Goal: Information Seeking & Learning: Learn about a topic

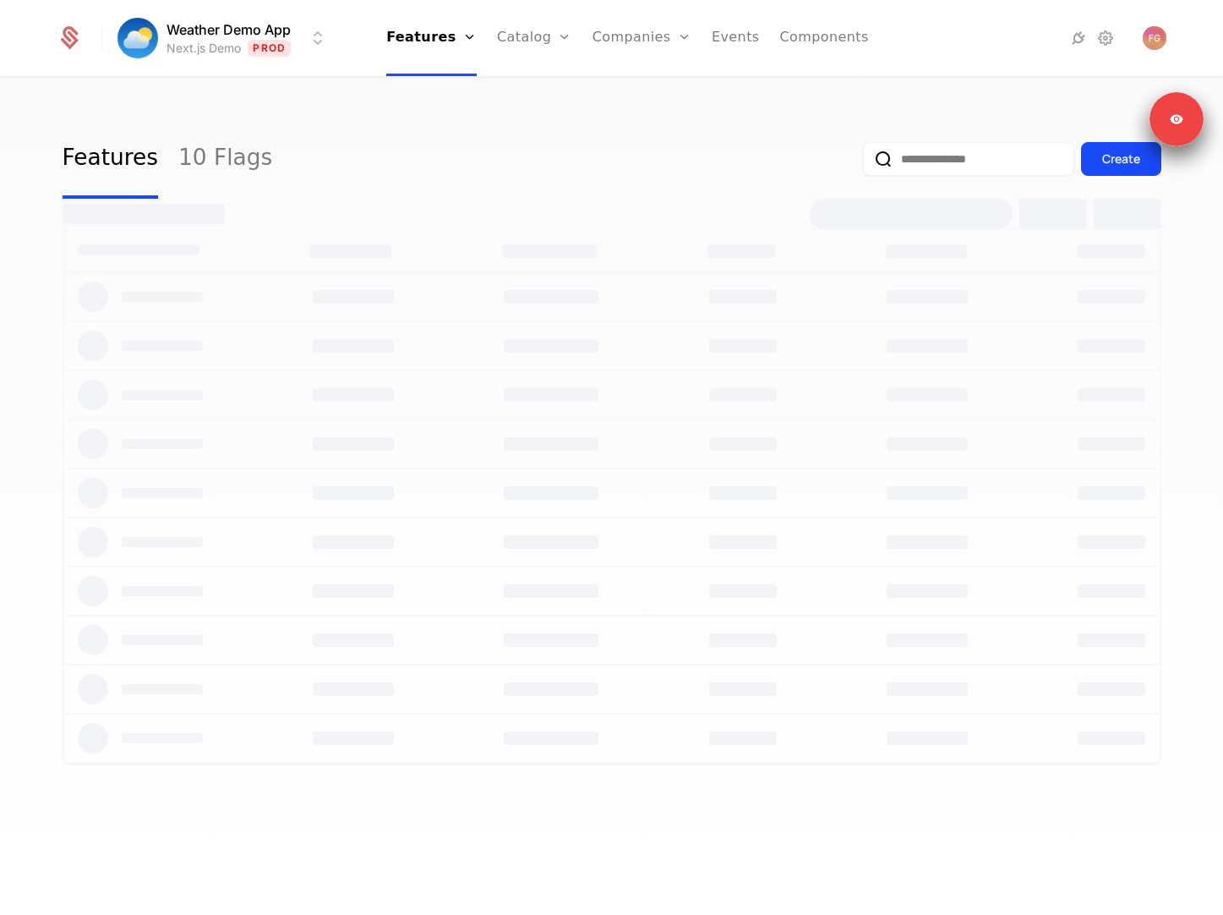
select select "**"
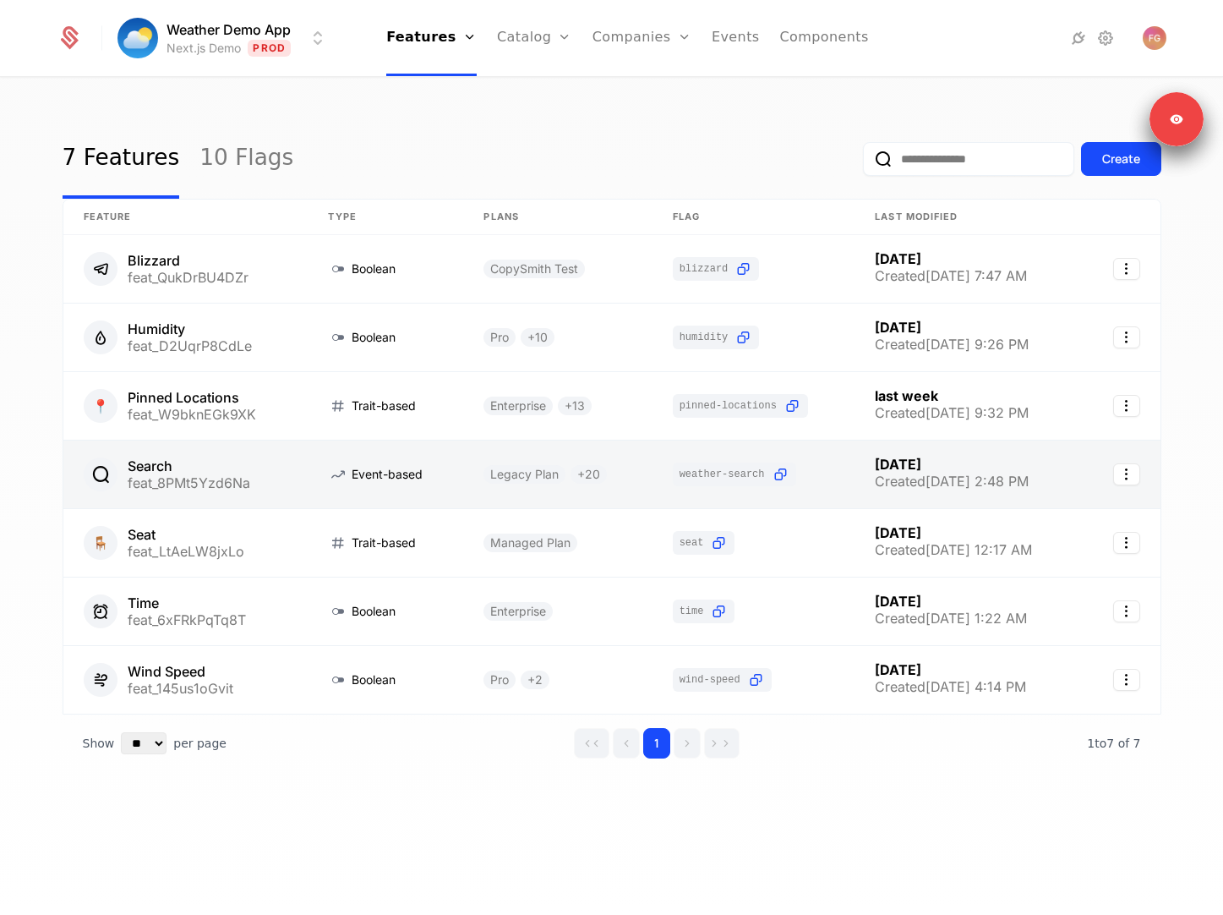
click at [261, 489] on link at bounding box center [185, 474] width 245 height 68
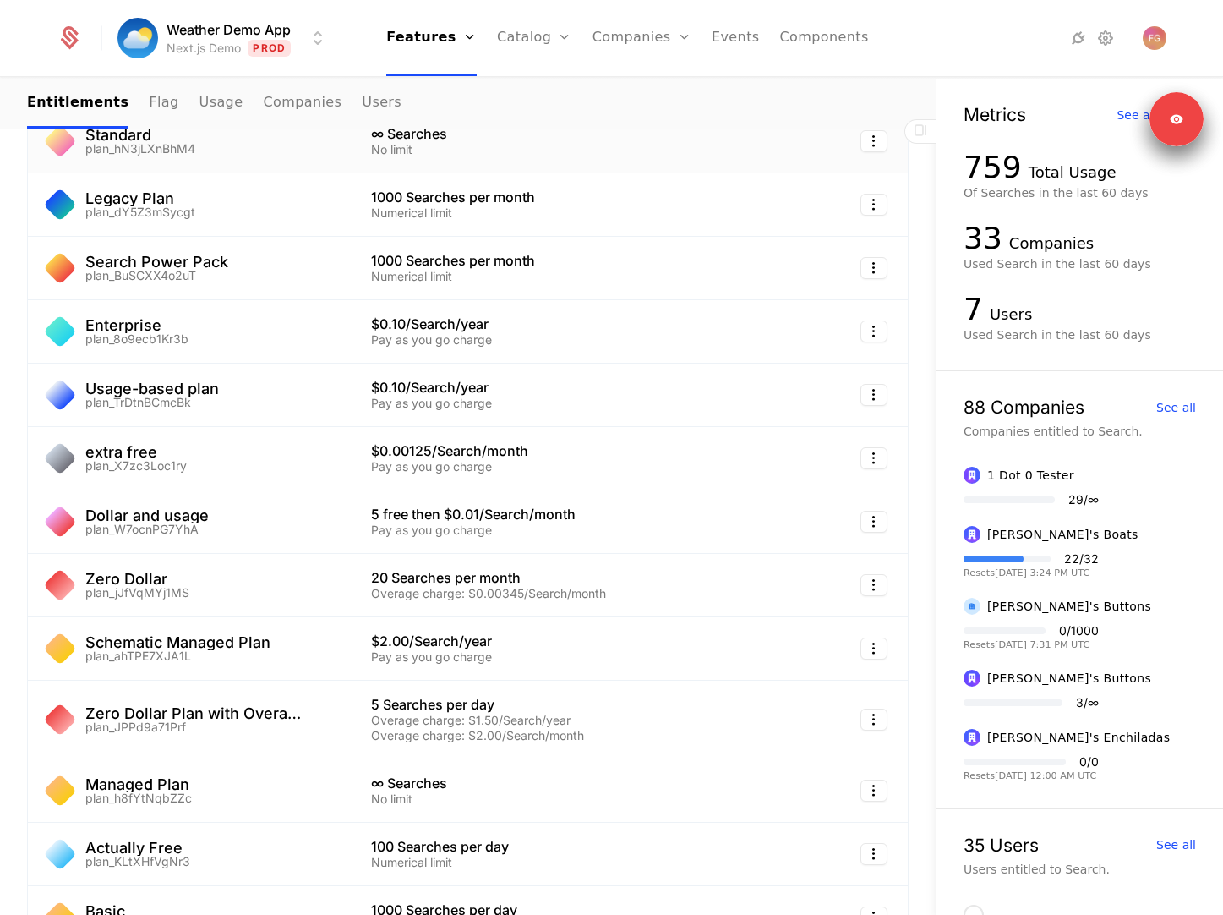
scroll to position [397, 0]
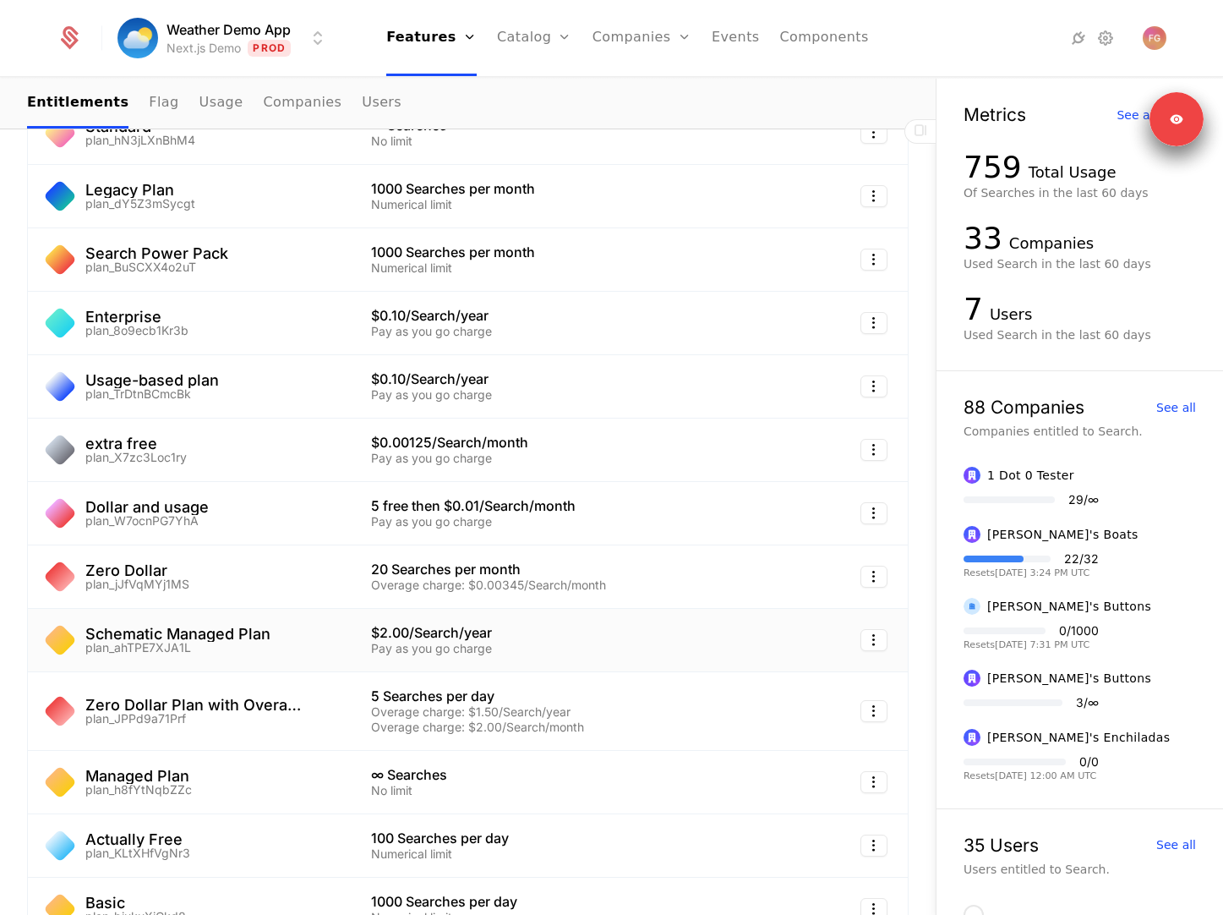
click at [438, 652] on div "Pay as you go charge" at bounding box center [535, 649] width 329 height 12
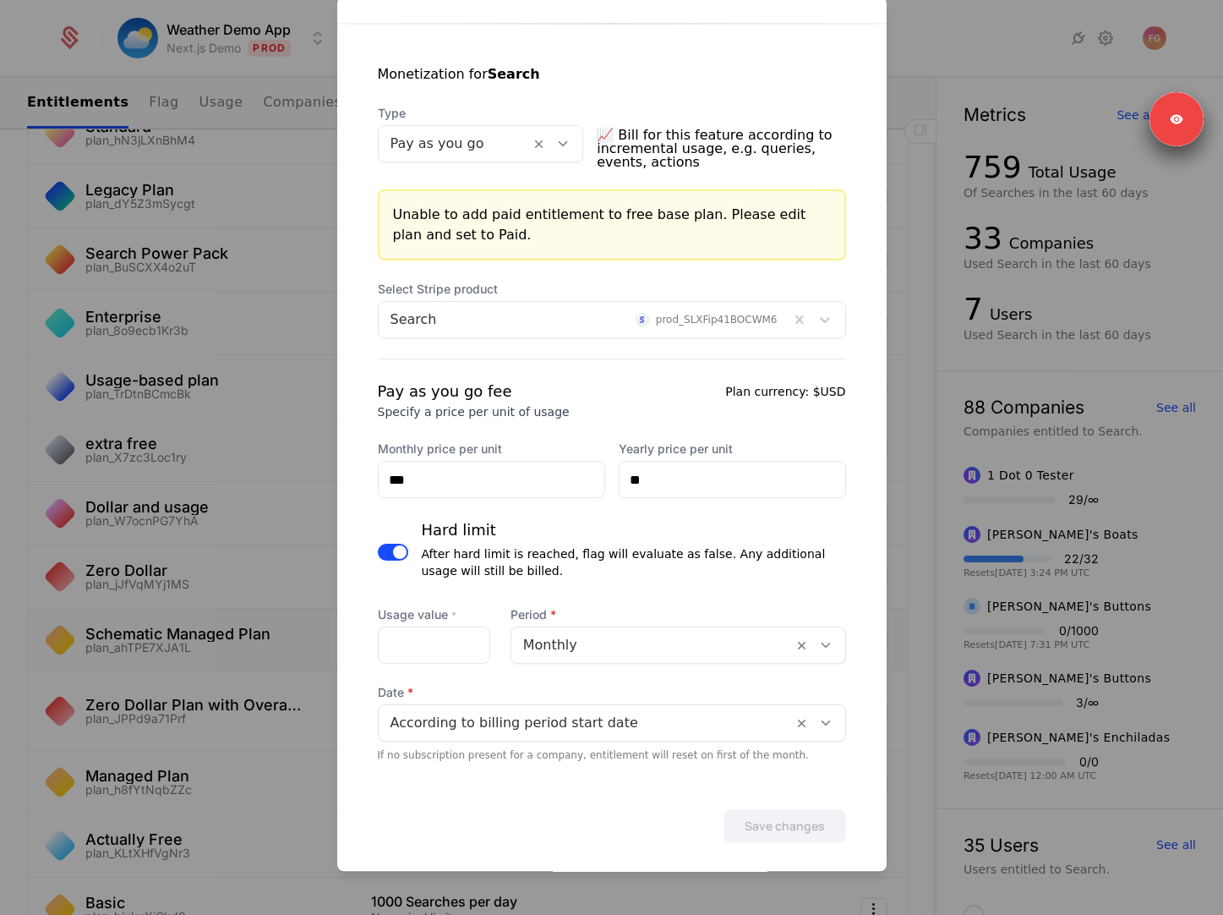
scroll to position [319, 0]
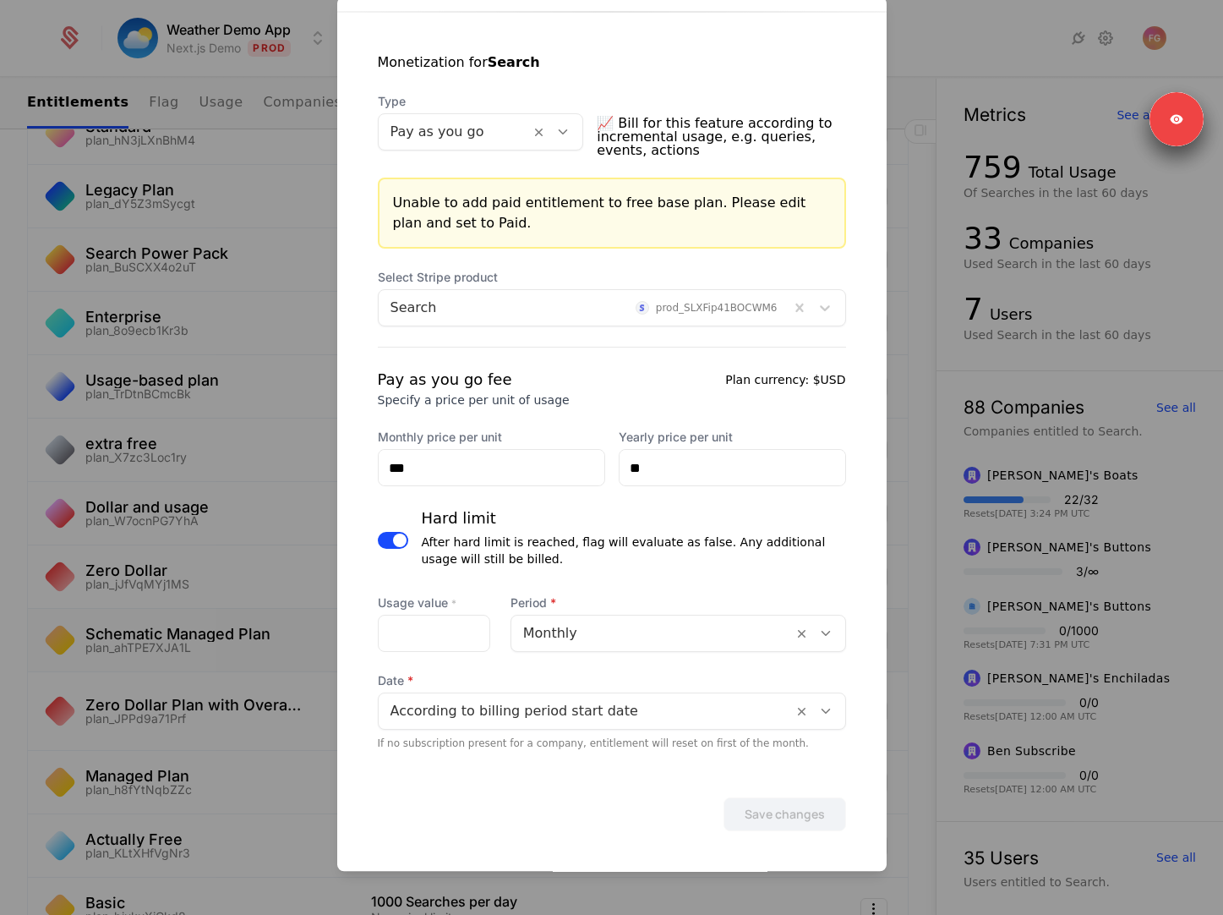
click at [236, 649] on div at bounding box center [611, 457] width 1223 height 915
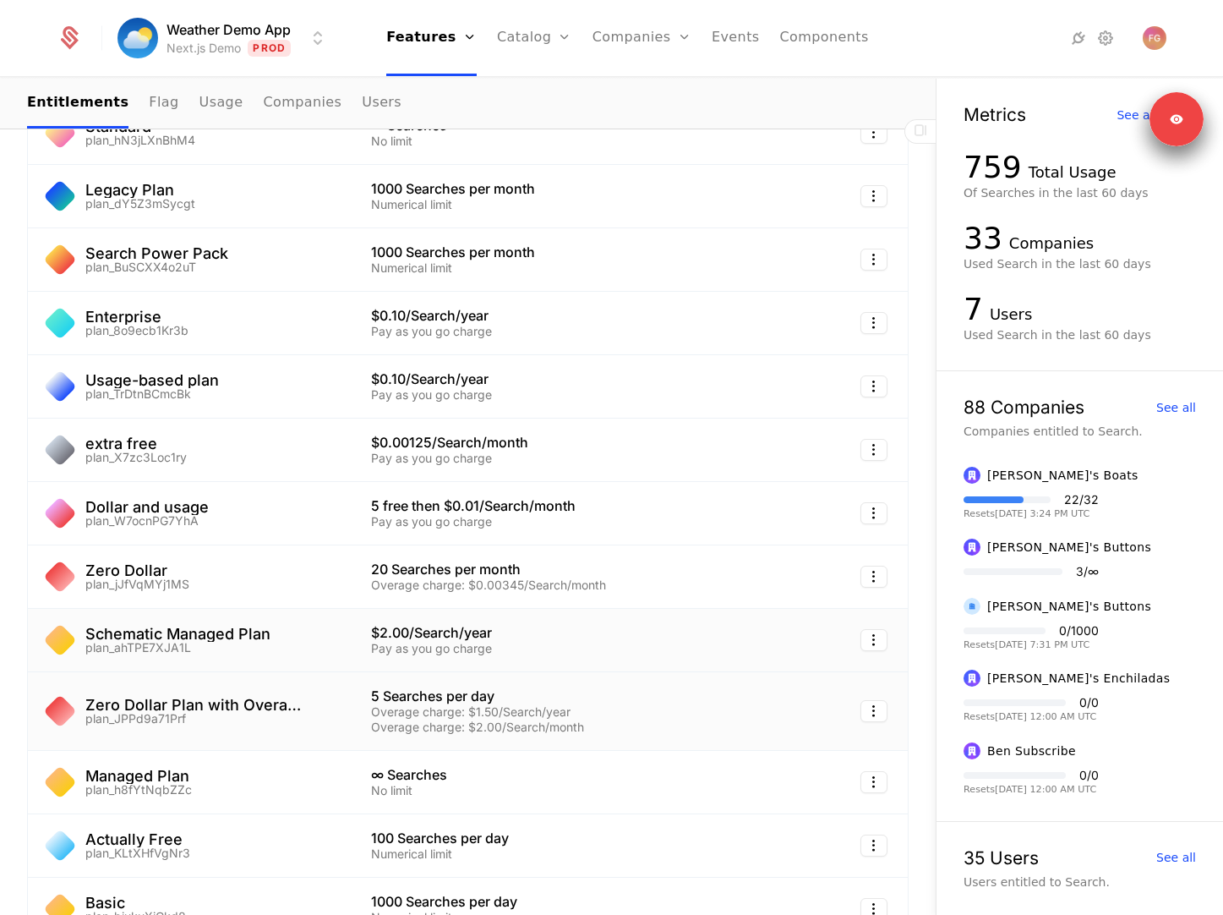
click at [396, 711] on div "Overage charge: $1.50/Search/year" at bounding box center [535, 712] width 329 height 12
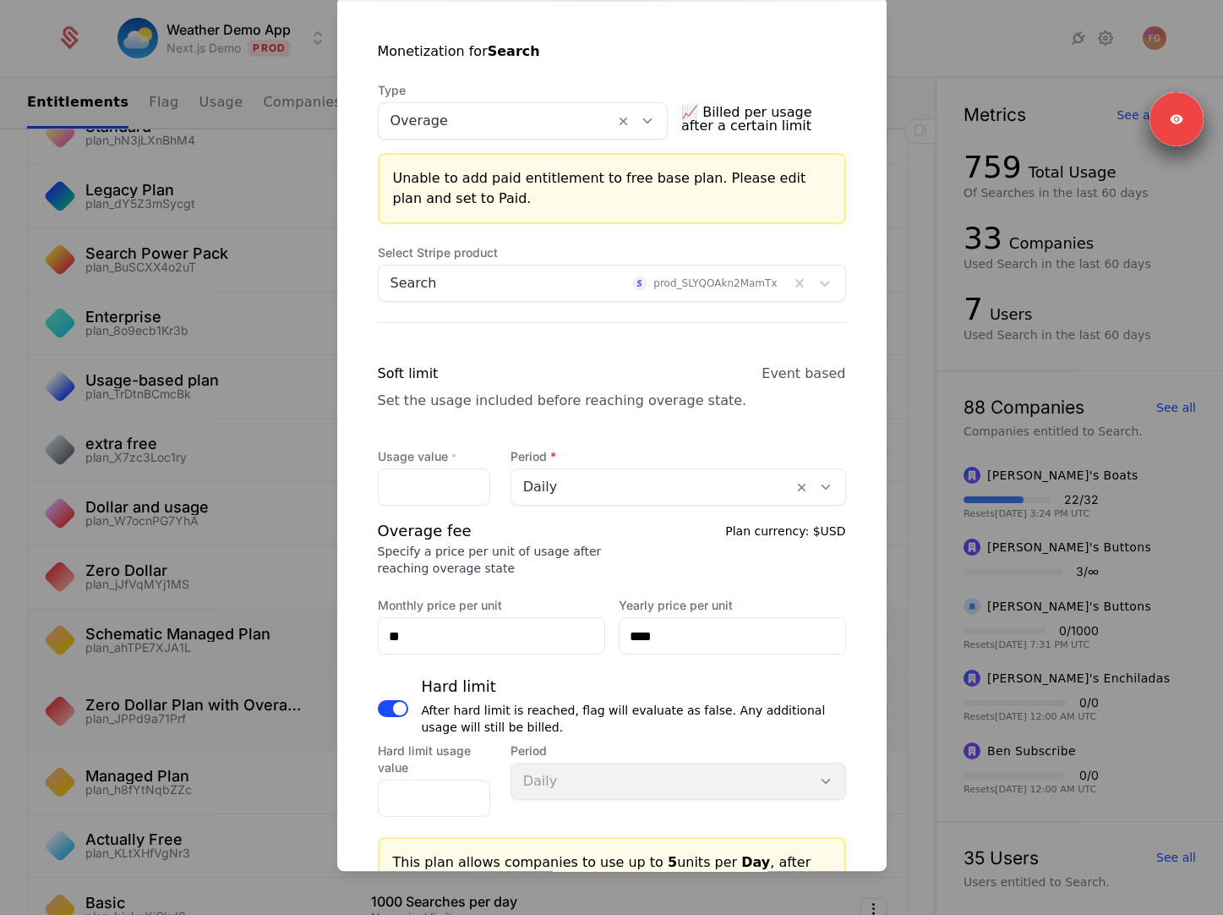
scroll to position [254, 0]
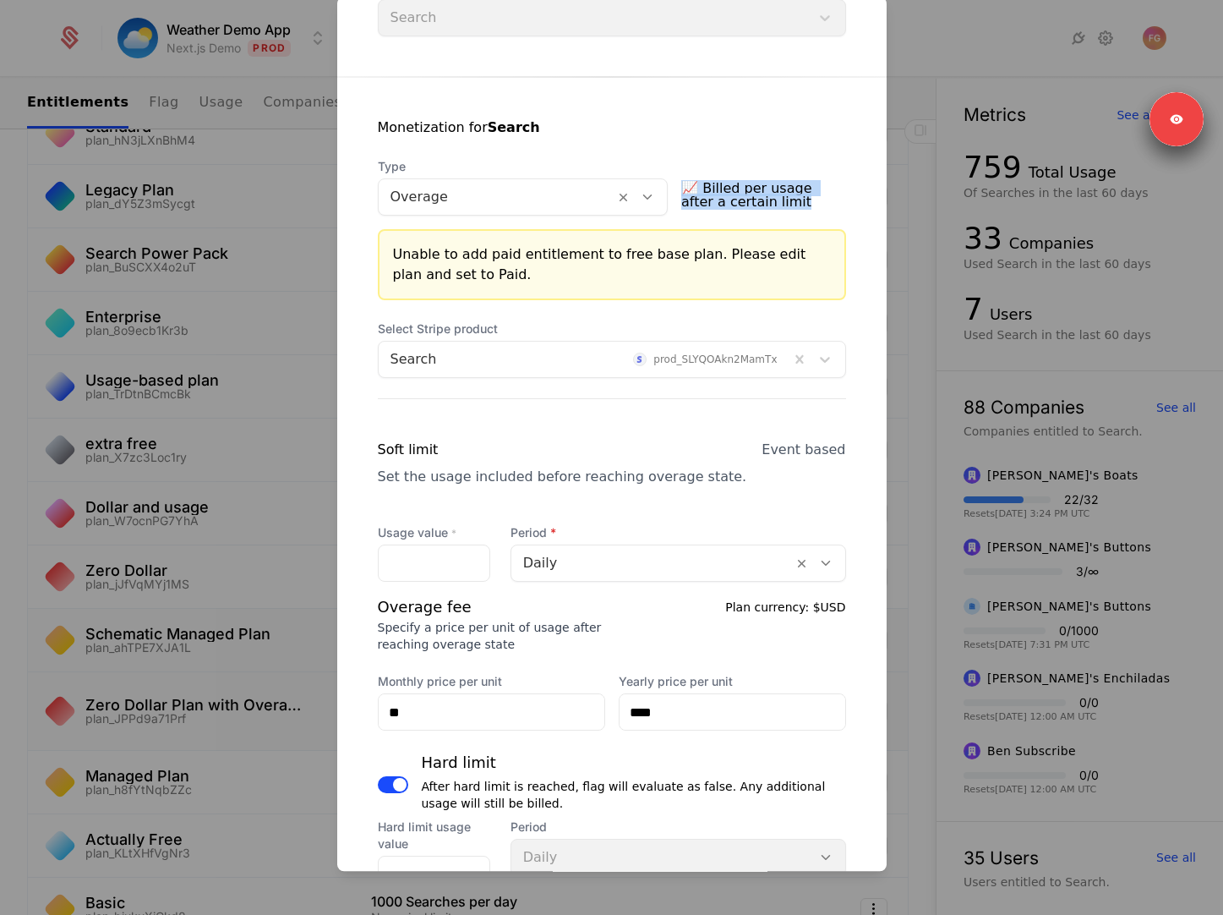
drag, startPoint x: 785, startPoint y: 196, endPoint x: 686, endPoint y: 189, distance: 99.1
click at [686, 189] on div "Type Overage 📈 Billed per usage after a certain limit" at bounding box center [612, 186] width 468 height 57
copy div "📈 Billed per usage after a certain limit"
click at [235, 471] on div at bounding box center [611, 457] width 1223 height 915
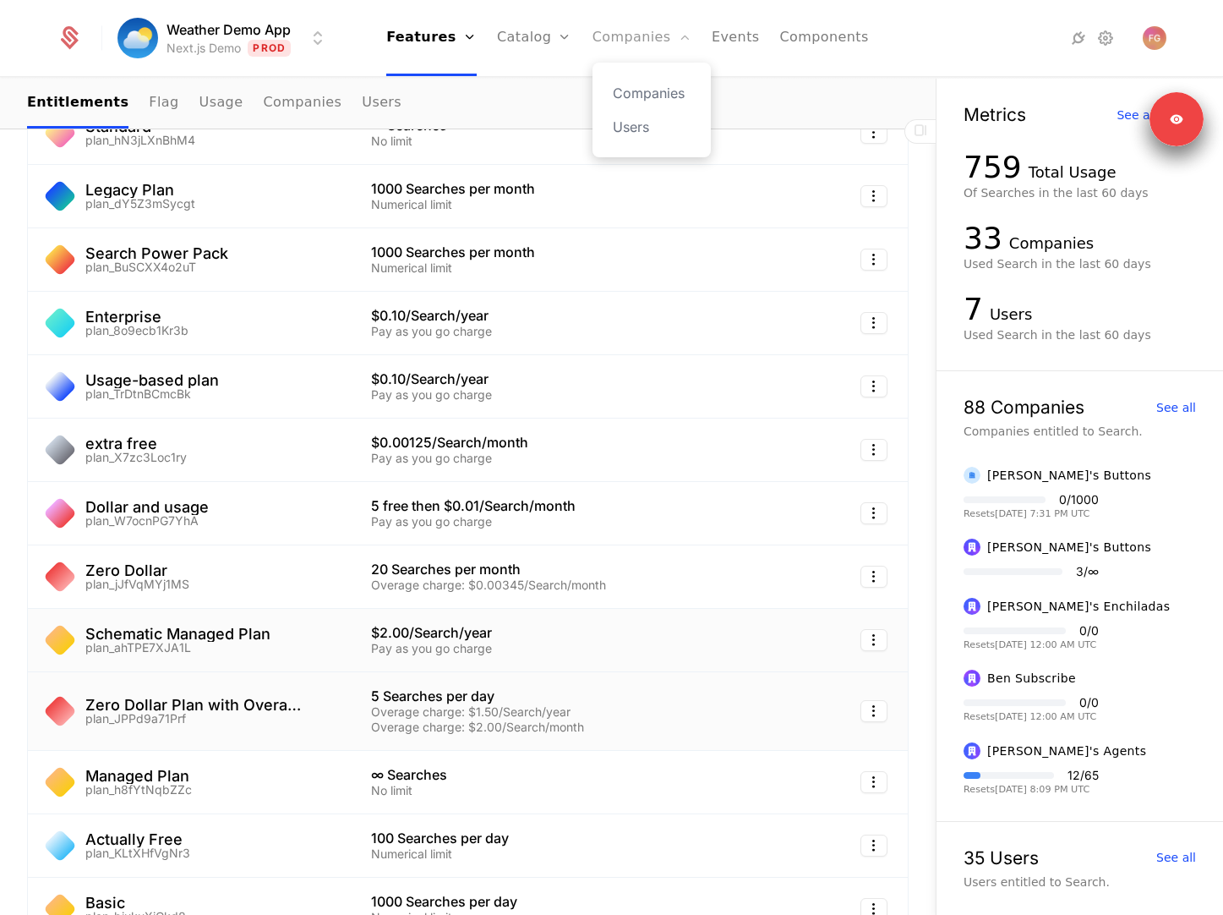
click at [643, 47] on link "Companies" at bounding box center [642, 38] width 99 height 76
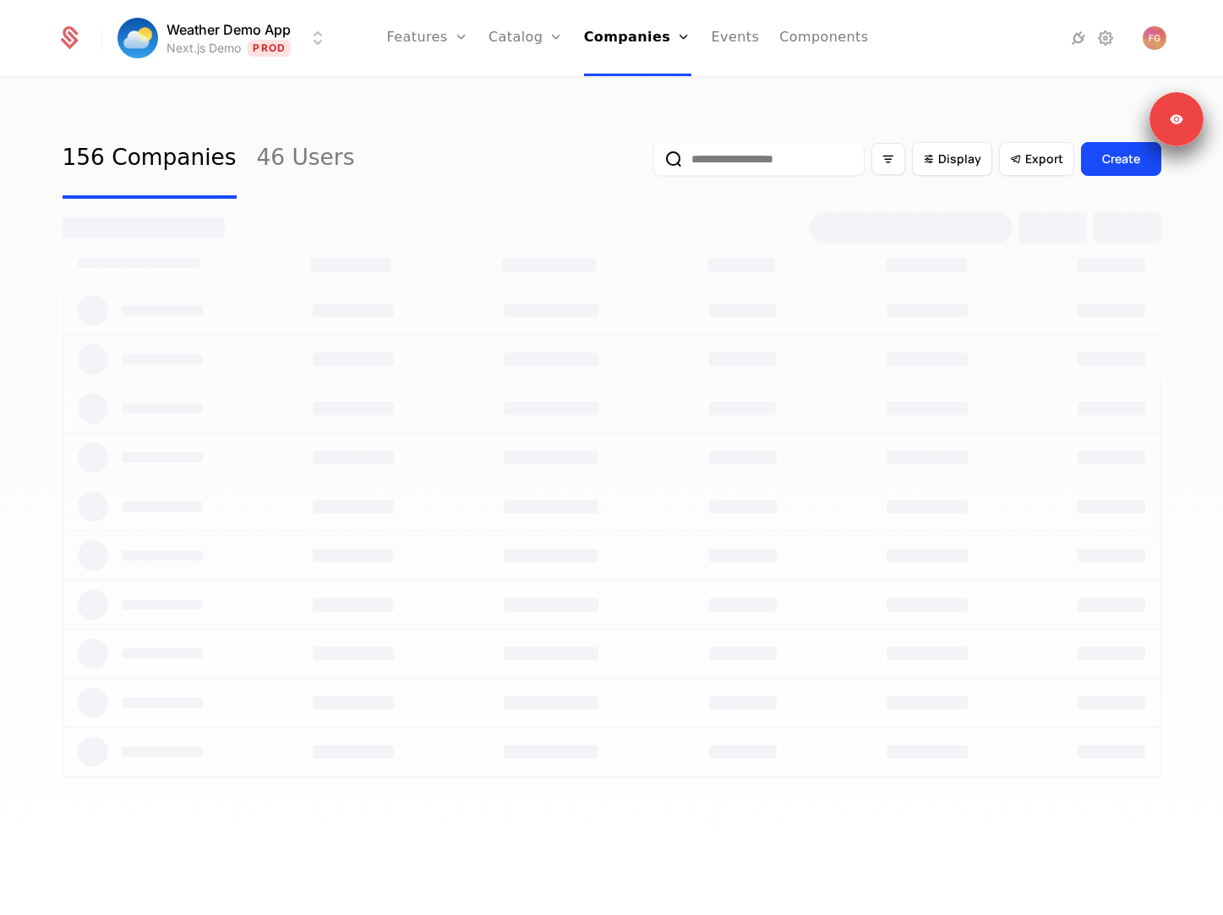
select select "**"
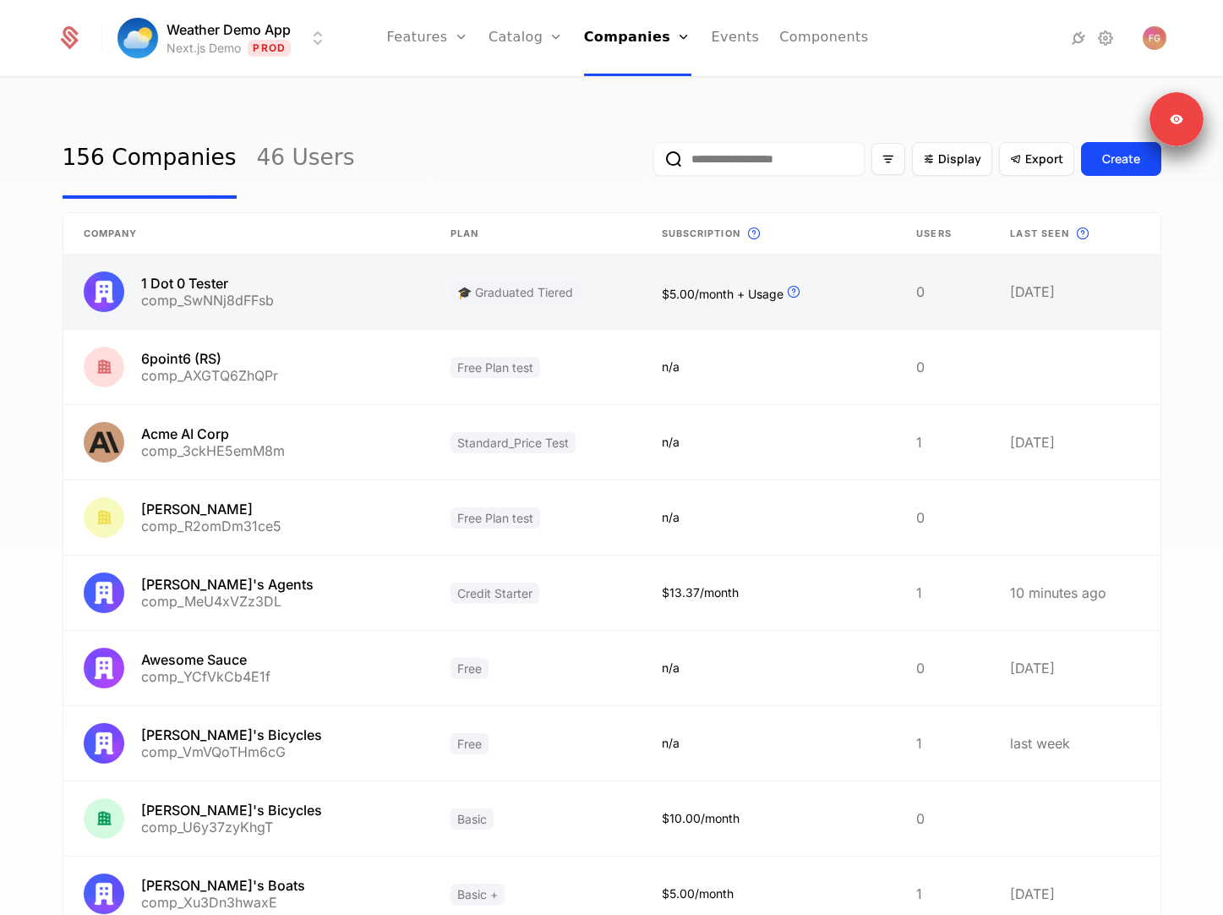
click at [317, 311] on link at bounding box center [247, 291] width 368 height 74
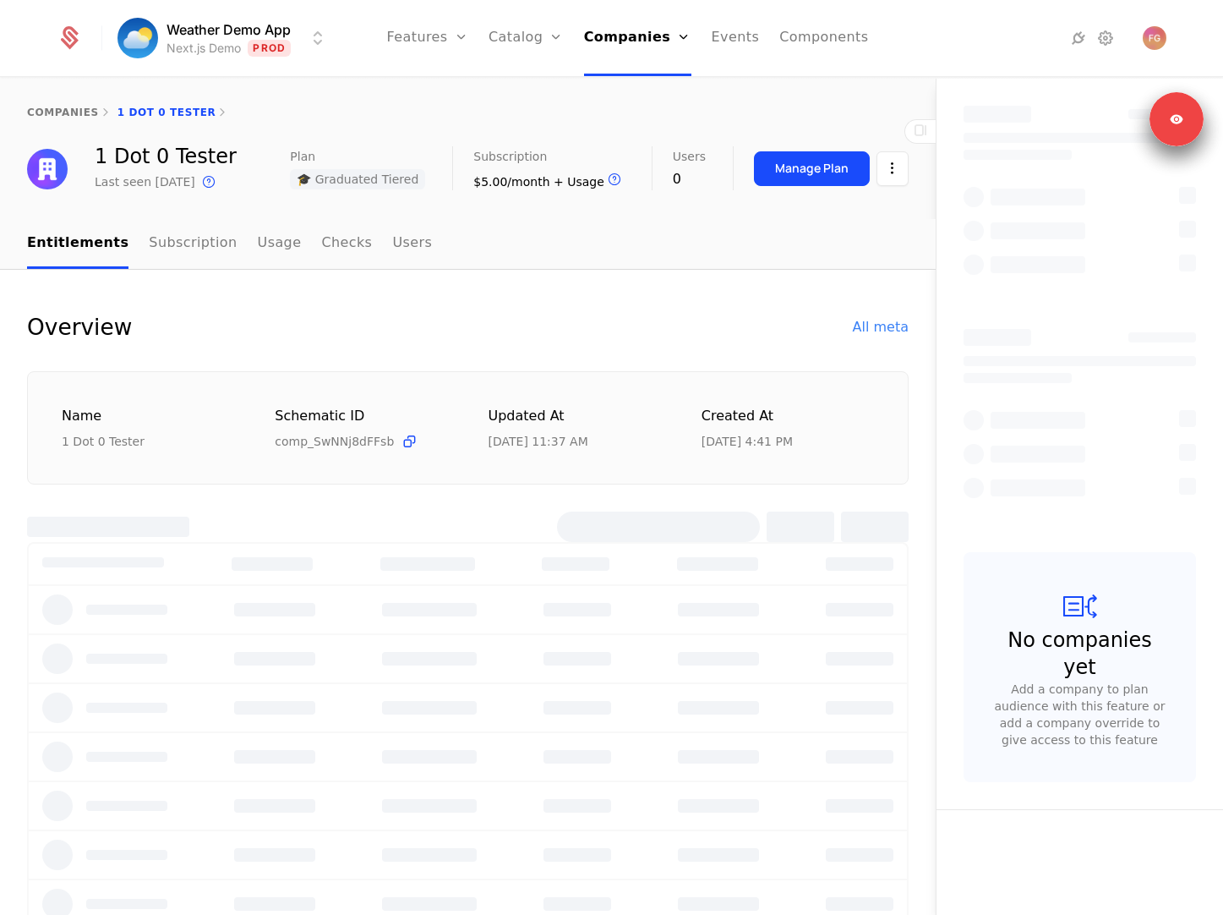
select select "**"
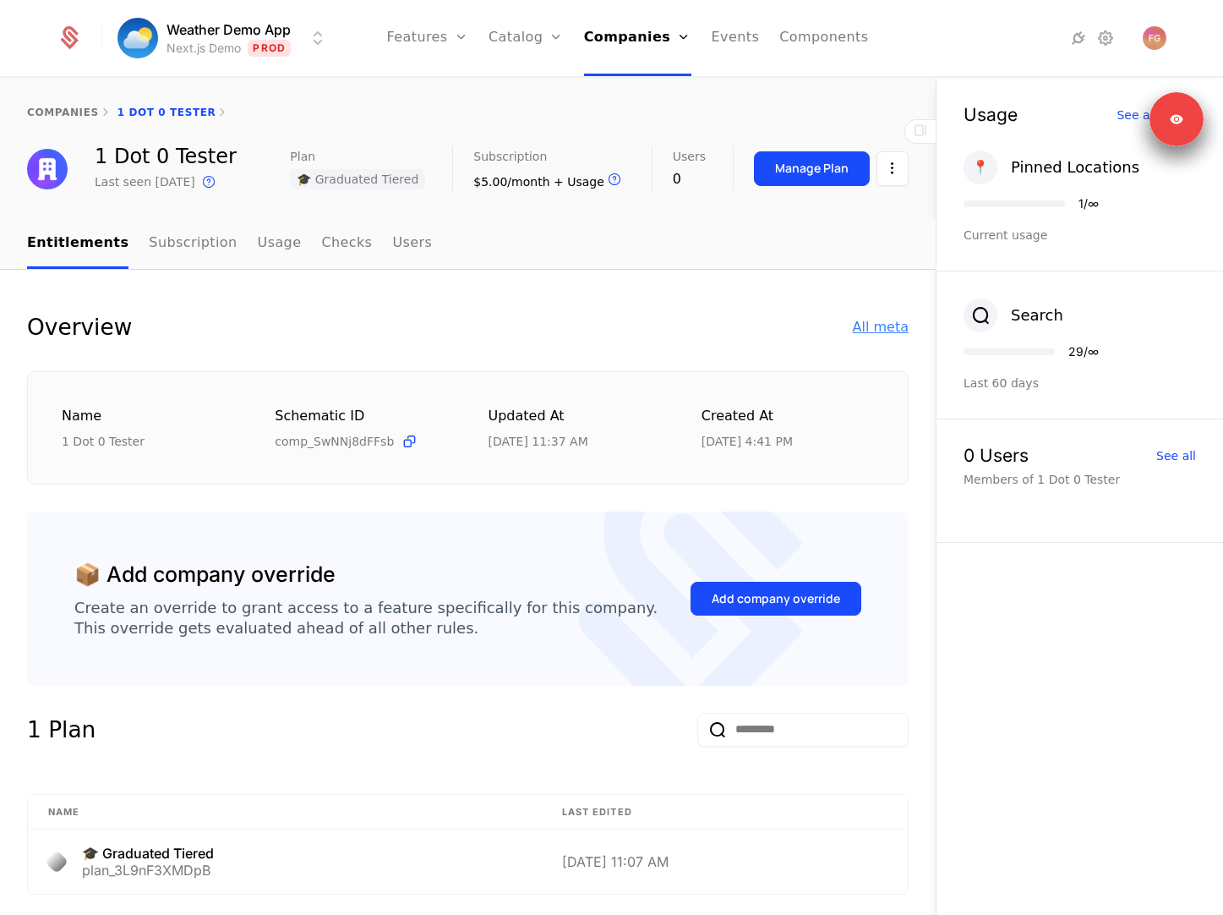
click at [891, 336] on div "All meta" at bounding box center [881, 327] width 56 height 20
